Goal: Task Accomplishment & Management: Use online tool/utility

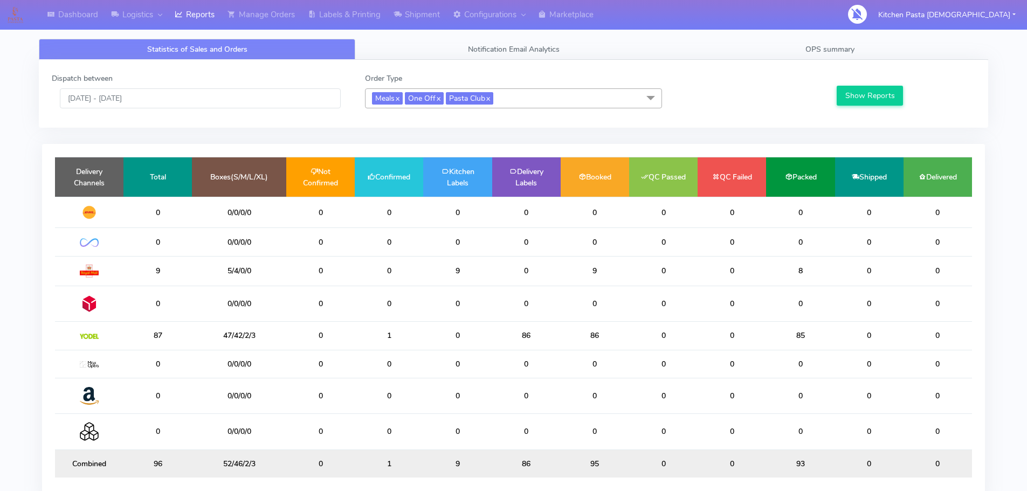
click at [420, 345] on td "1" at bounding box center [389, 336] width 68 height 28
drag, startPoint x: 420, startPoint y: 345, endPoint x: 368, endPoint y: 344, distance: 51.8
click at [368, 344] on td "1" at bounding box center [389, 336] width 68 height 28
click at [426, 15] on link "Shipment" at bounding box center [416, 15] width 59 height 30
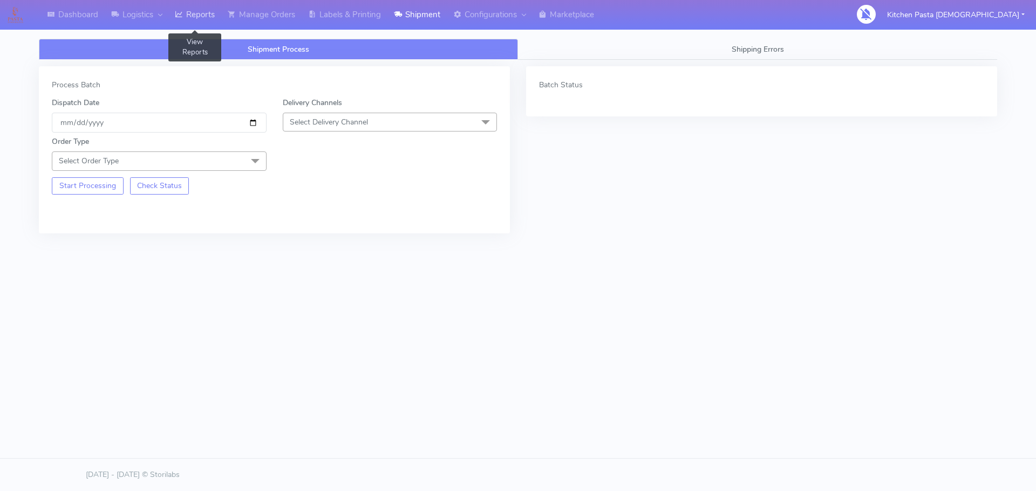
click at [215, 25] on link "Reports" at bounding box center [194, 15] width 53 height 30
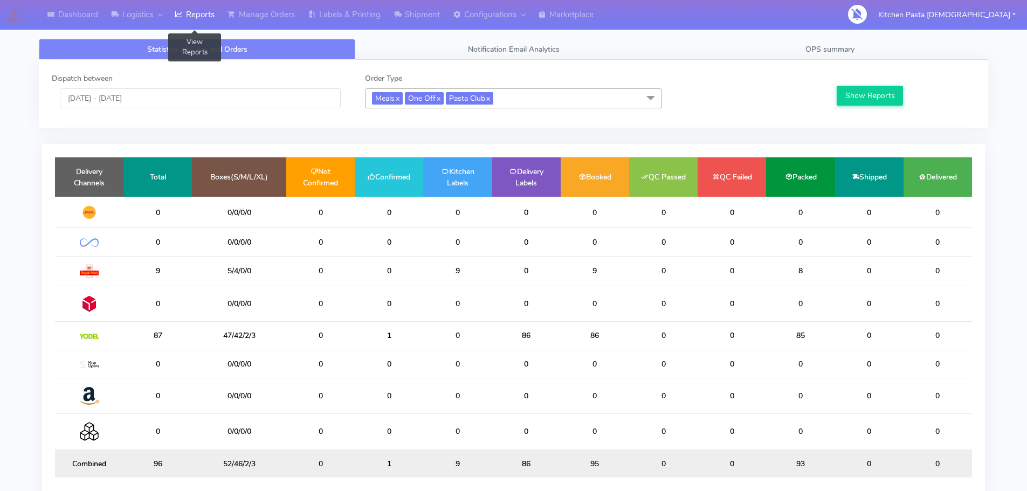
click at [215, 28] on link "Reports" at bounding box center [194, 15] width 53 height 30
drag, startPoint x: 188, startPoint y: 90, endPoint x: 187, endPoint y: 97, distance: 7.0
click at [188, 90] on input "[DATE] - [DATE]" at bounding box center [200, 98] width 281 height 20
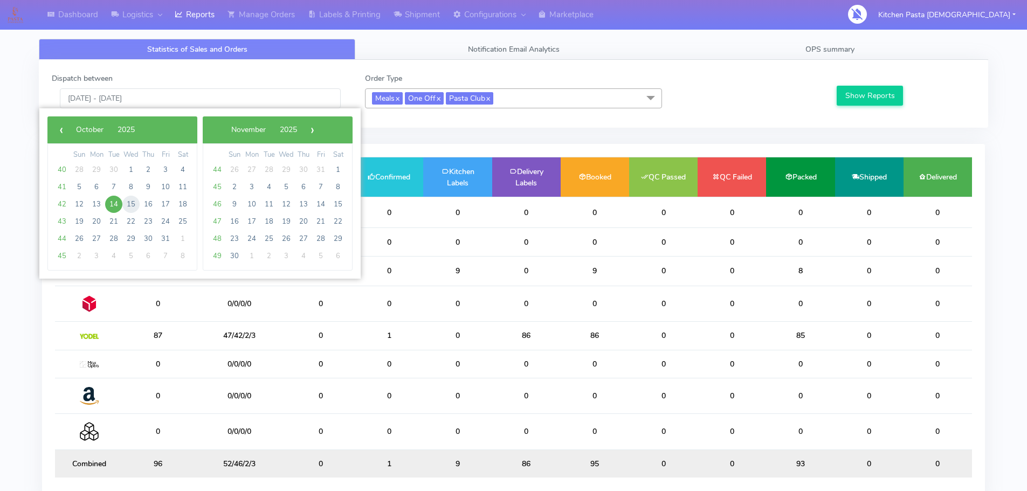
click at [126, 201] on span "15" at bounding box center [130, 204] width 17 height 17
click at [127, 200] on span "15" at bounding box center [130, 204] width 17 height 17
type input "15/10/2025 - 15/10/2025"
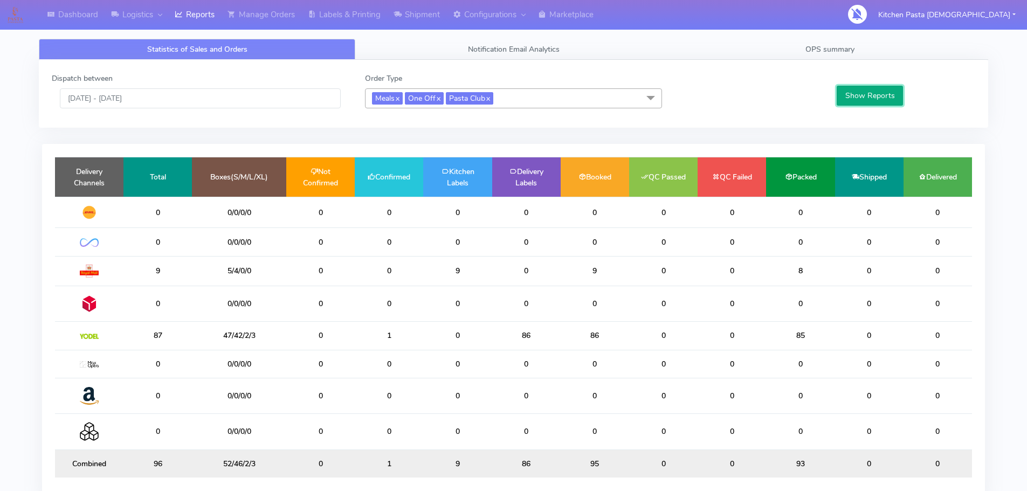
click at [853, 101] on button "Show Reports" at bounding box center [870, 96] width 66 height 20
click at [810, 50] on span "OPS summary" at bounding box center [830, 49] width 49 height 10
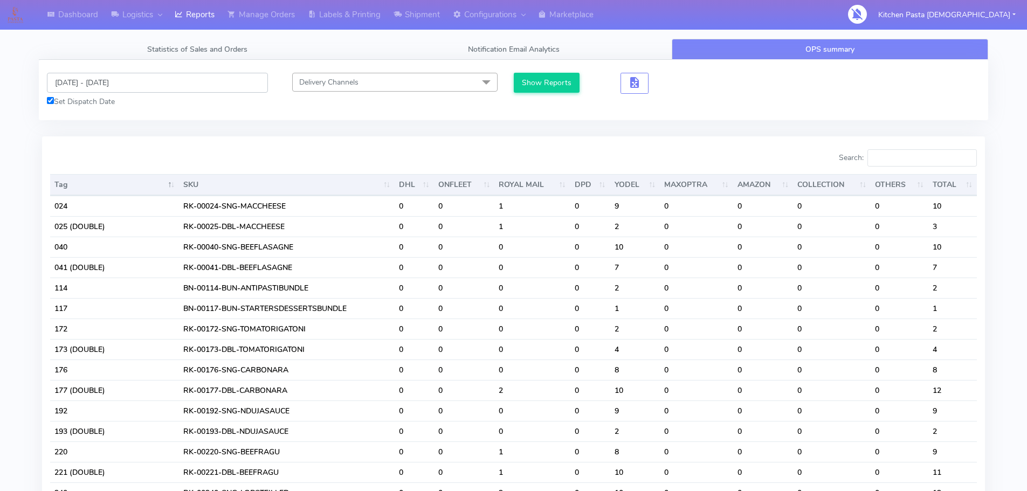
click at [149, 90] on input "[DATE] - [DATE]" at bounding box center [157, 83] width 221 height 20
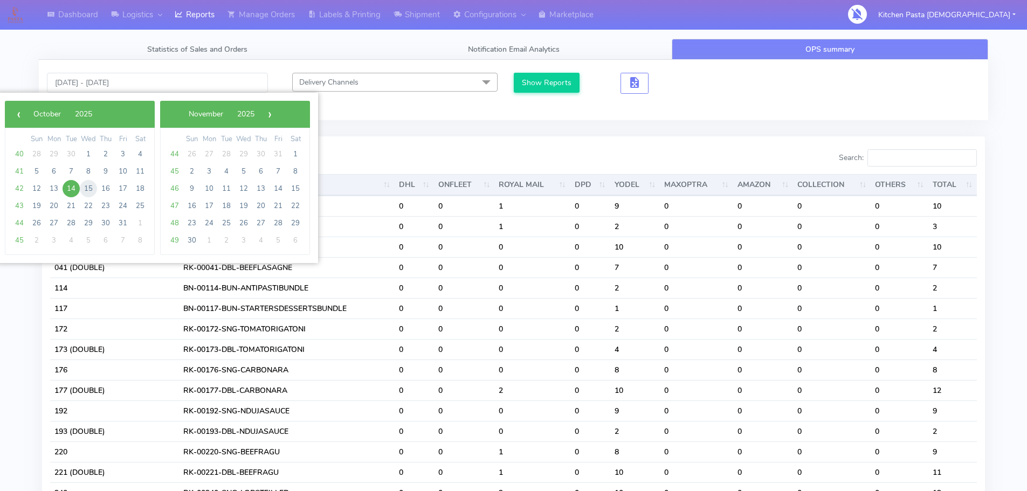
click at [92, 187] on span "15" at bounding box center [88, 188] width 17 height 17
click at [91, 187] on span "15" at bounding box center [88, 188] width 17 height 17
type input "15/10/2025 - 15/10/2025"
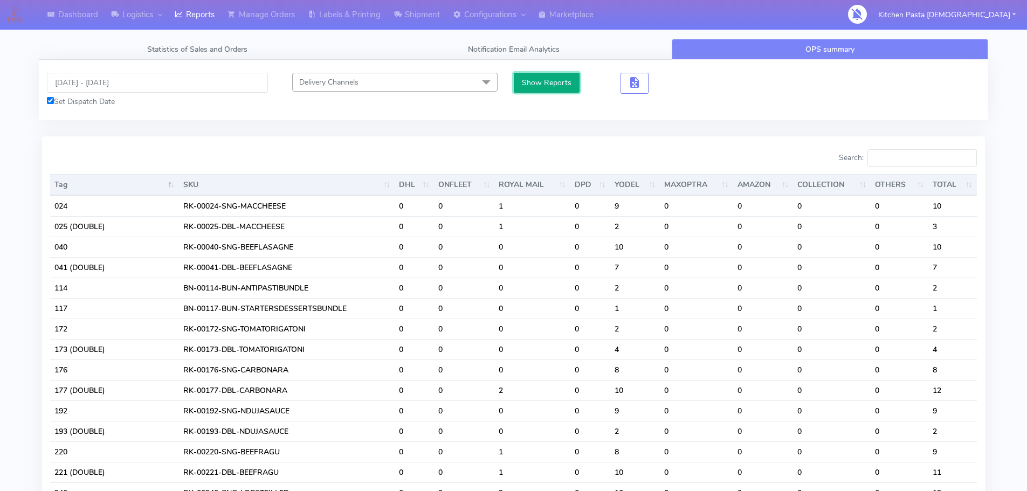
click at [559, 80] on button "Show Reports" at bounding box center [547, 83] width 66 height 20
click at [935, 160] on input "Search:" at bounding box center [922, 157] width 109 height 17
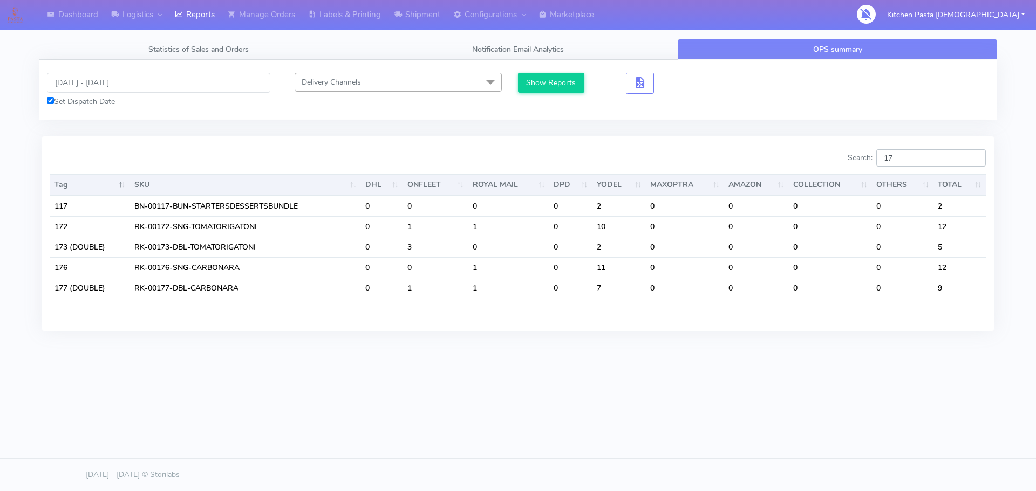
type input "177"
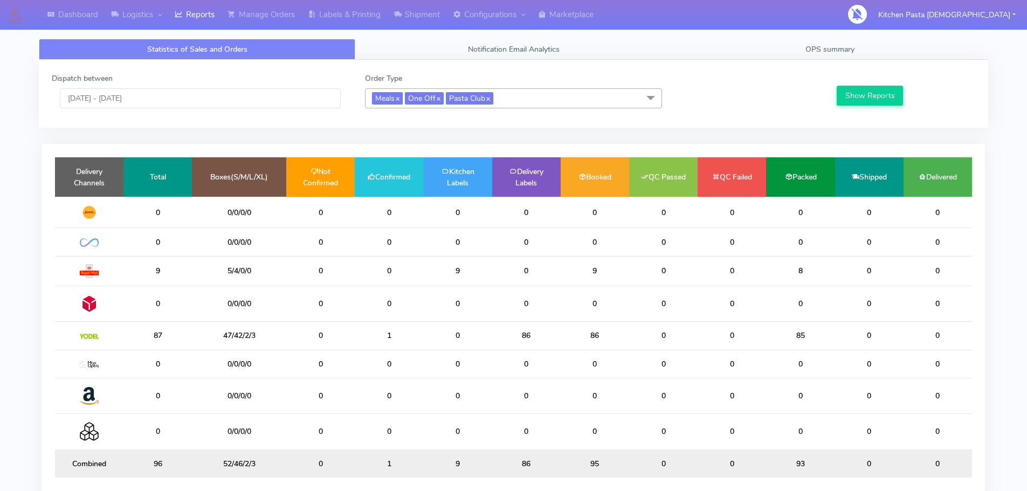
drag, startPoint x: 415, startPoint y: 318, endPoint x: 363, endPoint y: 326, distance: 52.3
click at [410, 318] on td "0" at bounding box center [389, 304] width 68 height 36
drag, startPoint x: 423, startPoint y: 340, endPoint x: 380, endPoint y: 337, distance: 43.3
click at [380, 337] on tr "87 47/42/2/3 0 1 0 86 86 0 0 85 0 0" at bounding box center [513, 336] width 917 height 28
click at [421, 337] on td "1" at bounding box center [389, 336] width 68 height 28
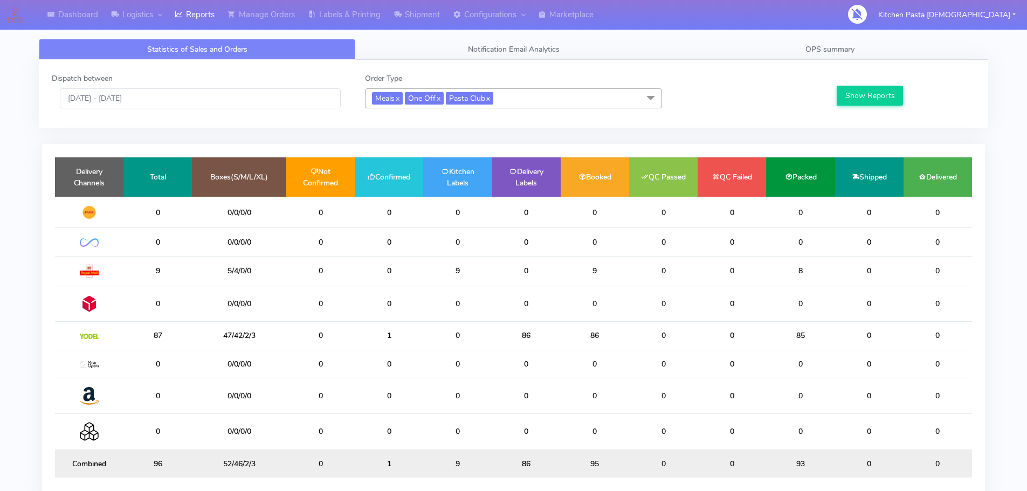
click at [419, 339] on td "1" at bounding box center [389, 336] width 68 height 28
click at [348, 328] on tr "87 47/42/2/3 0 1 0 86 86 0 0 85 0 0" at bounding box center [513, 336] width 917 height 28
drag, startPoint x: 427, startPoint y: 329, endPoint x: 351, endPoint y: 332, distance: 76.1
click at [351, 332] on tr "87 47/42/2/3 0 1 0 86 86 0 0 85 0 0" at bounding box center [513, 336] width 917 height 28
click at [369, 331] on td "1" at bounding box center [389, 336] width 68 height 28
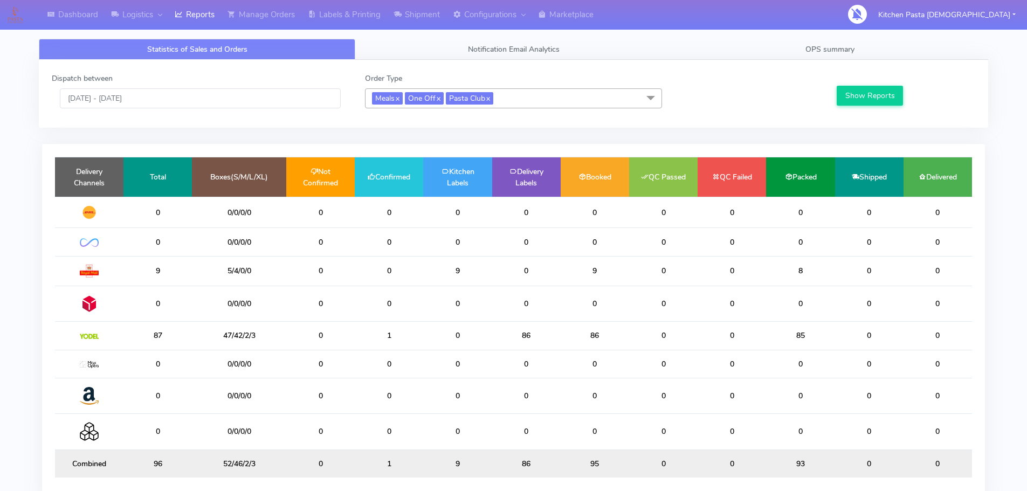
drag, startPoint x: 388, startPoint y: 339, endPoint x: 422, endPoint y: 337, distance: 34.0
click at [370, 336] on td "1" at bounding box center [389, 336] width 68 height 28
drag, startPoint x: 436, startPoint y: 338, endPoint x: 331, endPoint y: 326, distance: 105.8
click at [331, 326] on tr "87 47/42/2/3 0 1 0 86 86 0 0 85 0 0" at bounding box center [513, 336] width 917 height 28
drag, startPoint x: 367, startPoint y: 441, endPoint x: 398, endPoint y: 362, distance: 84.3
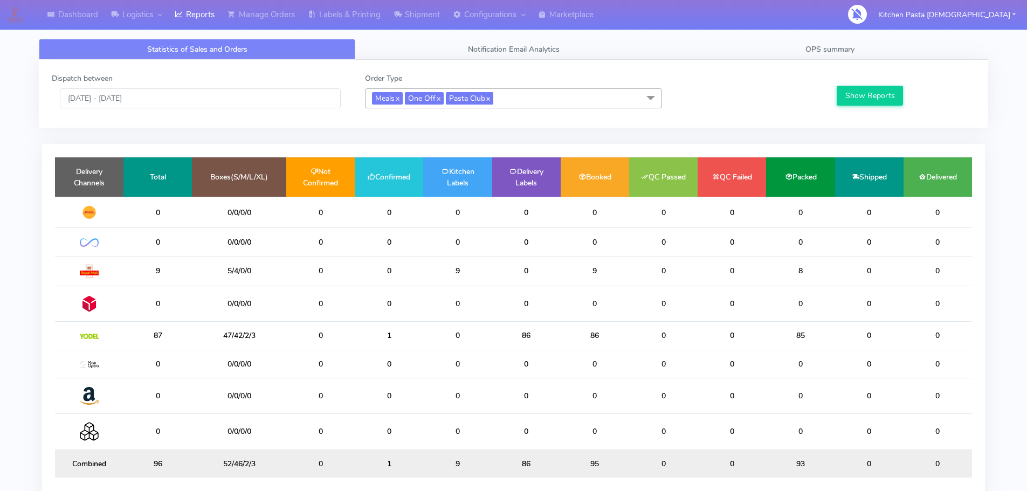
click at [376, 409] on table "Delivery Channels Total Boxes(S/M/L/XL) Not Confirmed Confirmed Kitchen Labels …" at bounding box center [513, 317] width 917 height 321
drag, startPoint x: 443, startPoint y: 298, endPoint x: 380, endPoint y: 291, distance: 64.0
click at [380, 291] on tr "0 0/0/0/0 0 0 0 0 0 0 0 0 0 0" at bounding box center [513, 304] width 917 height 36
click at [903, 40] on link "OPS summary" at bounding box center [830, 49] width 317 height 21
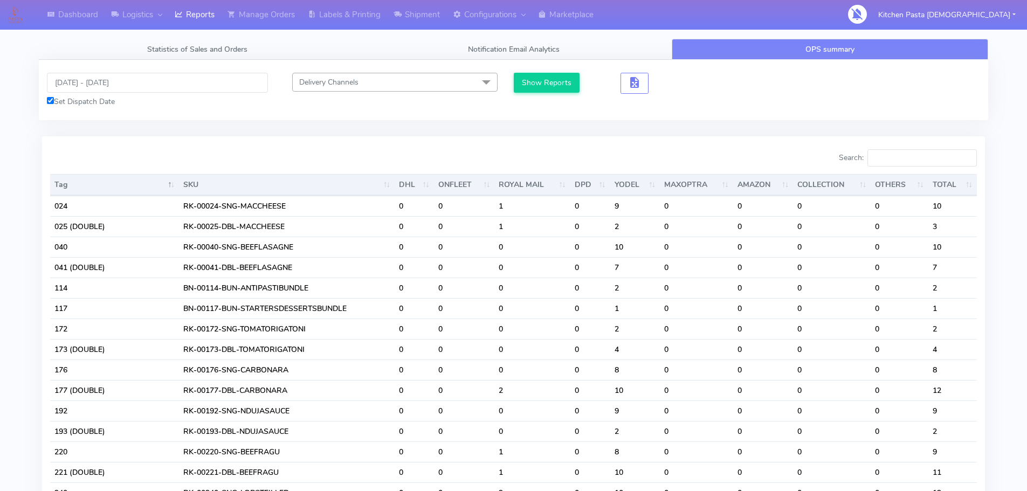
click at [894, 47] on link "OPS summary" at bounding box center [830, 49] width 317 height 21
click at [271, 25] on link "Manage Orders" at bounding box center [261, 15] width 80 height 30
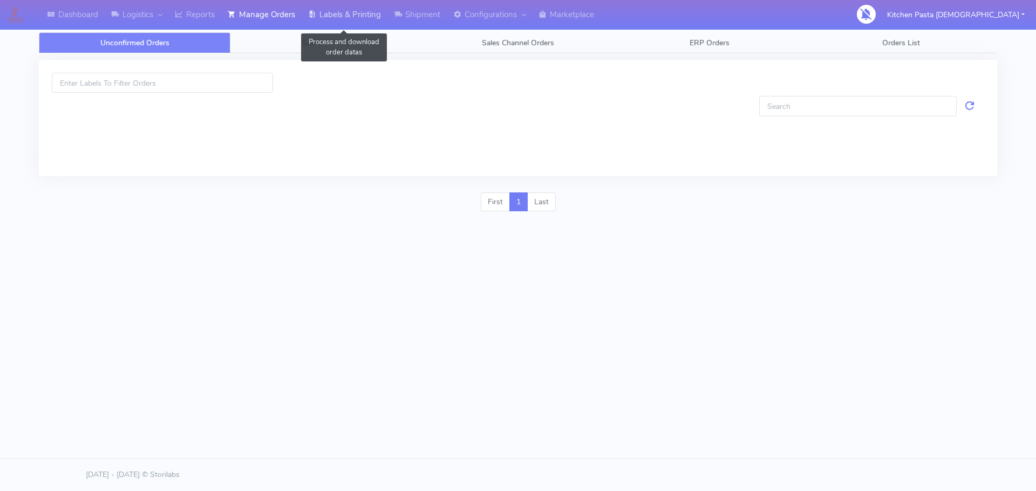
click at [344, 20] on link "Labels & Printing" at bounding box center [345, 15] width 86 height 30
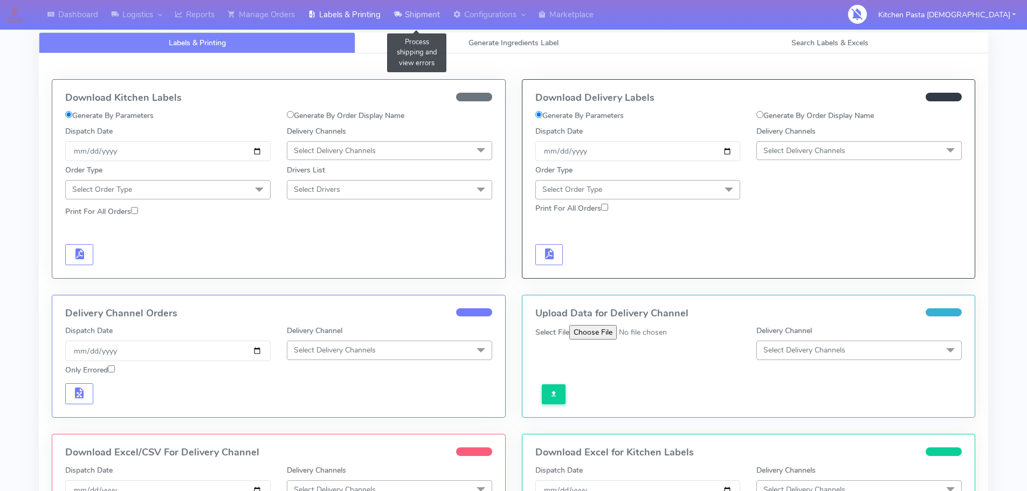
click at [395, 17] on link "Shipment" at bounding box center [416, 15] width 59 height 30
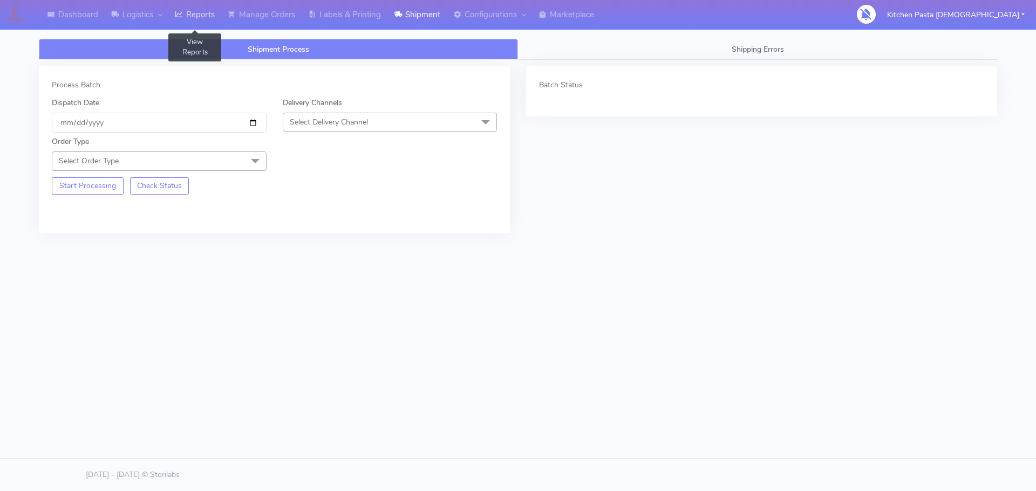
click at [171, 20] on link "Reports" at bounding box center [194, 15] width 53 height 30
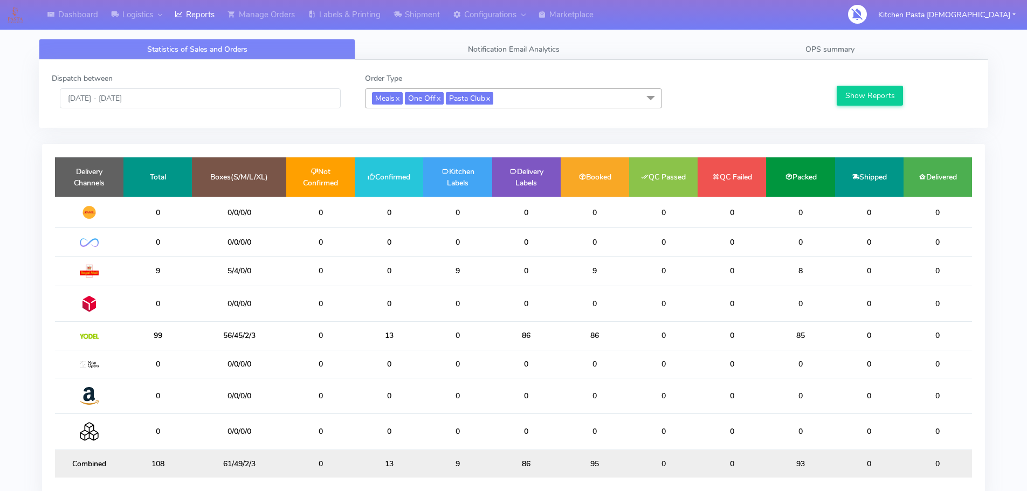
drag, startPoint x: 387, startPoint y: 346, endPoint x: 367, endPoint y: 335, distance: 22.7
click at [367, 335] on td "13" at bounding box center [389, 336] width 68 height 28
click at [435, 349] on td "0" at bounding box center [457, 336] width 68 height 28
click at [438, 10] on link "Shipment" at bounding box center [416, 15] width 59 height 30
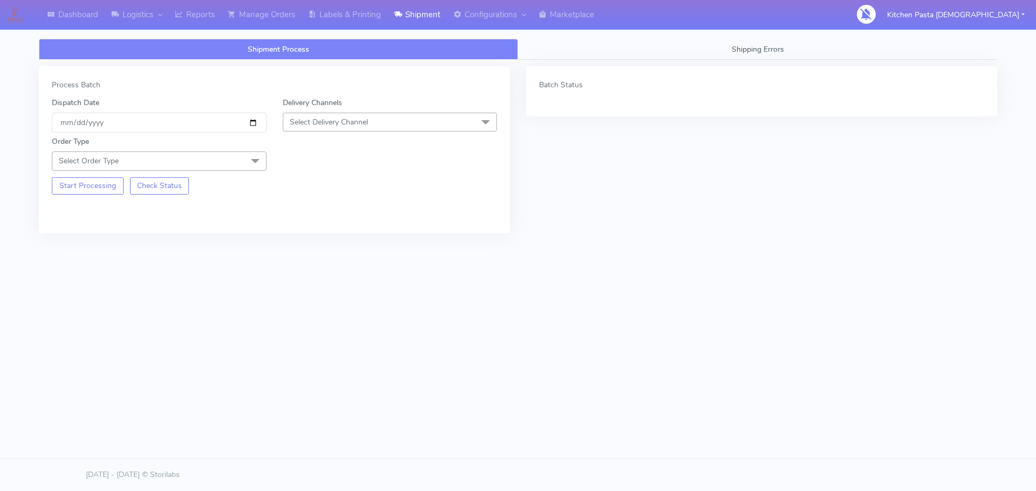
click at [381, 120] on span "Select Delivery Channel" at bounding box center [390, 122] width 215 height 19
drag, startPoint x: 323, startPoint y: 250, endPoint x: 310, endPoint y: 237, distance: 18.7
click at [321, 249] on li "Yodel" at bounding box center [390, 244] width 214 height 18
click at [273, 184] on div "Start Processing Check Status" at bounding box center [159, 183] width 231 height 24
click at [257, 167] on span at bounding box center [255, 162] width 22 height 20
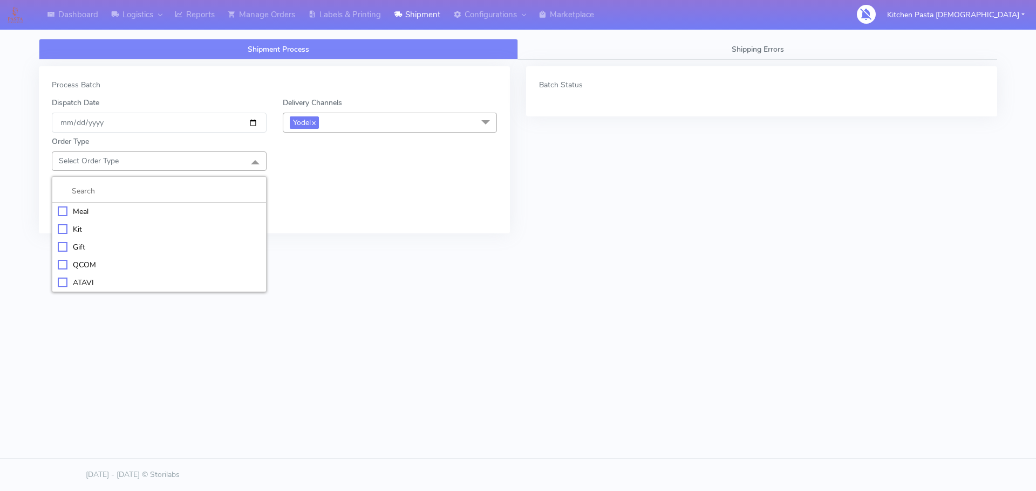
click at [197, 213] on div "Meal" at bounding box center [159, 211] width 203 height 11
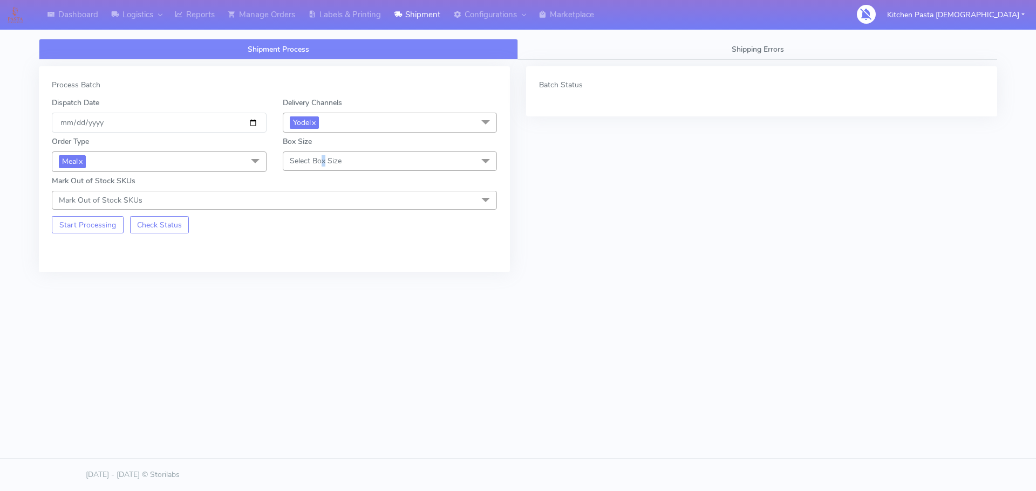
click at [323, 162] on span "Select Box Size" at bounding box center [316, 161] width 52 height 10
click at [303, 288] on div "Mega" at bounding box center [390, 282] width 203 height 11
click at [101, 227] on button "Start Processing" at bounding box center [88, 224] width 72 height 17
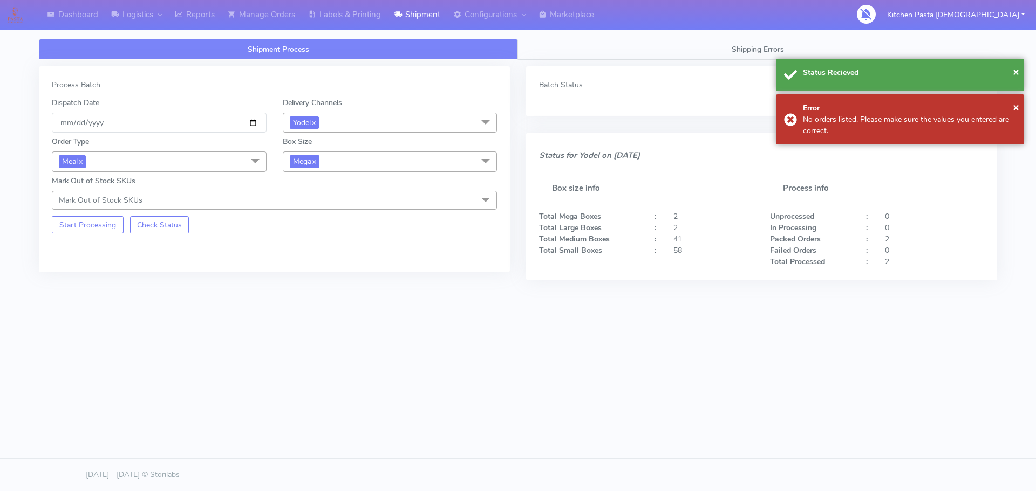
click at [374, 165] on span "Mega x" at bounding box center [390, 162] width 215 height 20
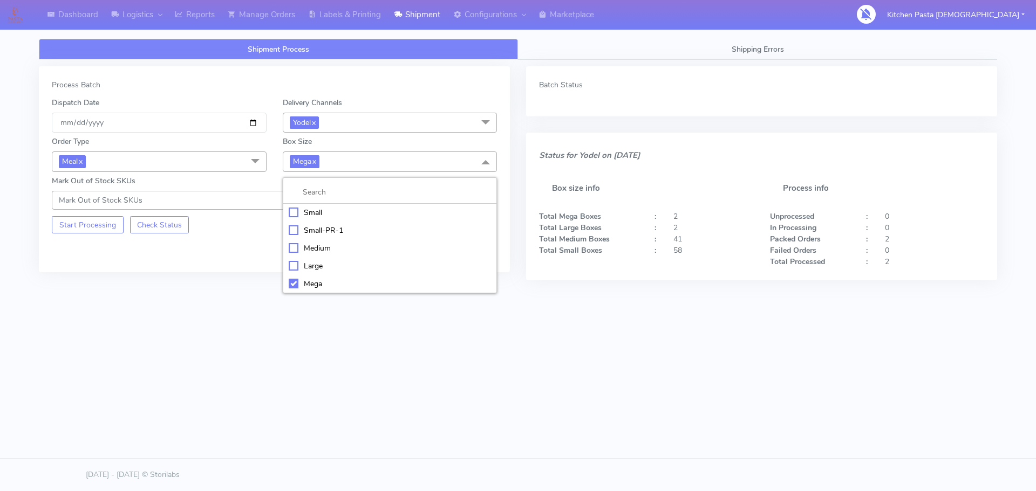
click at [304, 266] on div "Large" at bounding box center [390, 266] width 203 height 11
click at [79, 236] on div "Process Batch Dispatch Date [DATE] Delivery Channels Yodel x DHL OnFleet Royal …" at bounding box center [274, 169] width 471 height 206
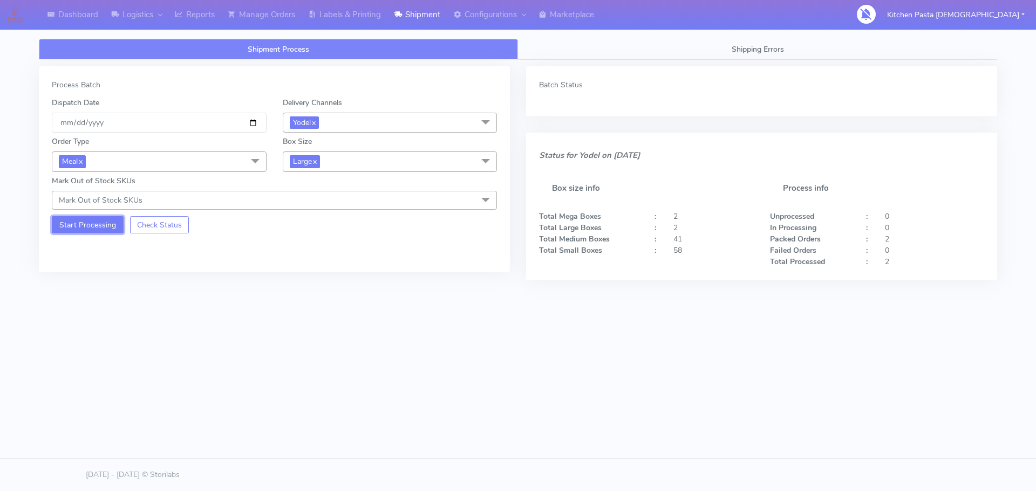
click at [84, 230] on button "Start Processing" at bounding box center [88, 224] width 72 height 17
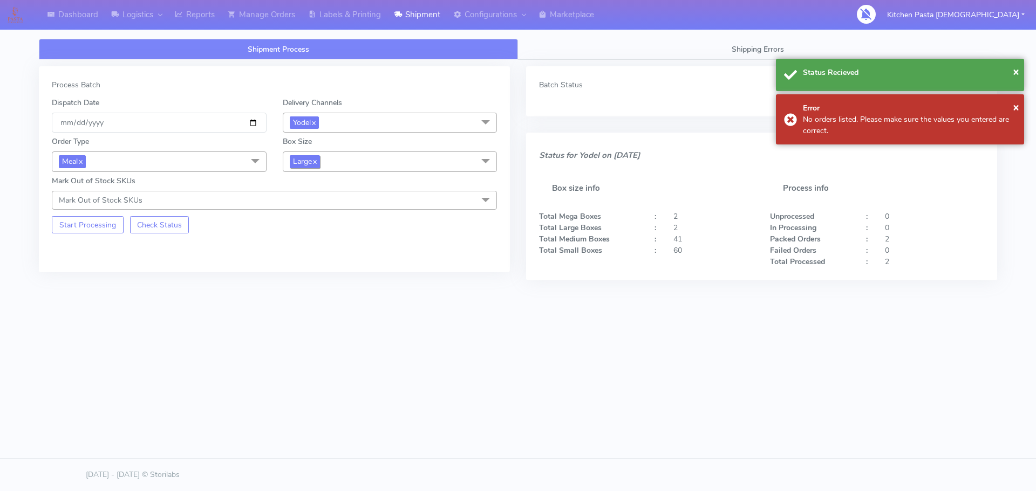
click at [314, 166] on span "Large x" at bounding box center [305, 161] width 30 height 12
click at [325, 246] on div "Medium" at bounding box center [390, 248] width 203 height 11
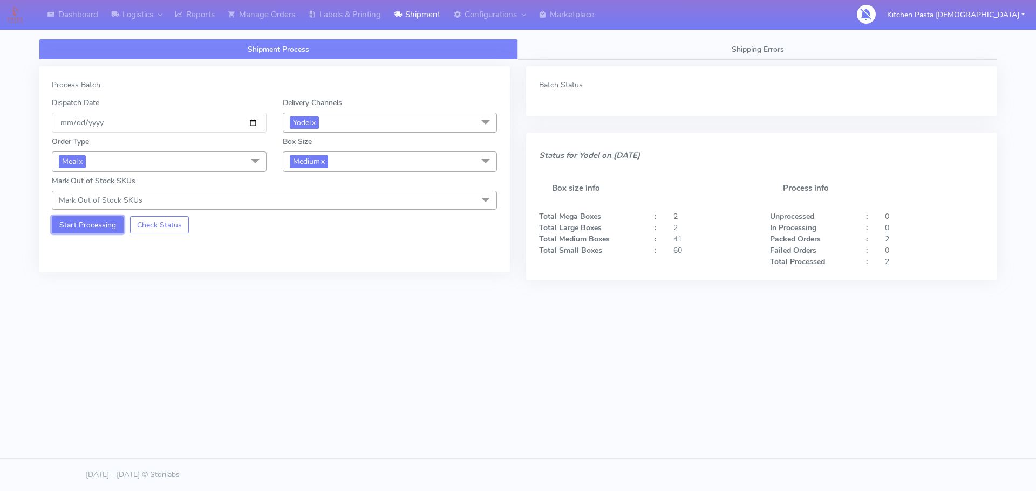
click at [95, 227] on button "Start Processing" at bounding box center [88, 224] width 72 height 17
